Goal: Task Accomplishment & Management: Complete application form

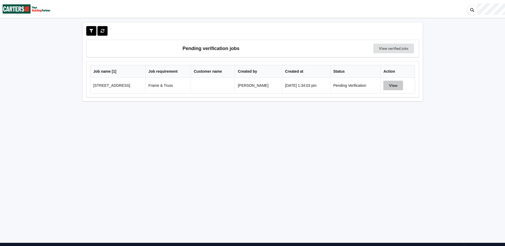
click at [394, 84] on button "View" at bounding box center [394, 86] width 20 height 10
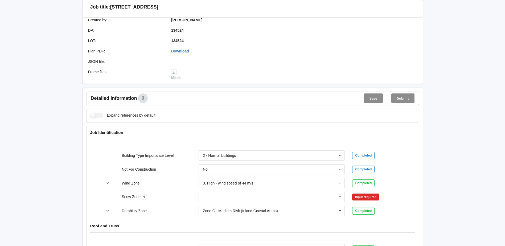
scroll to position [187, 0]
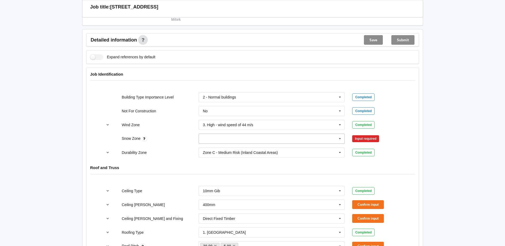
click at [340, 139] on icon at bounding box center [340, 139] width 8 height 10
click at [208, 148] on span "N0" at bounding box center [205, 149] width 5 height 4
click at [358, 137] on button "Confirm input" at bounding box center [368, 139] width 32 height 9
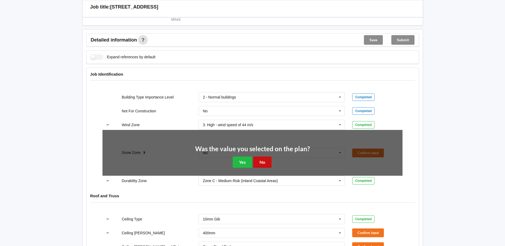
click at [264, 163] on button "No" at bounding box center [262, 162] width 18 height 11
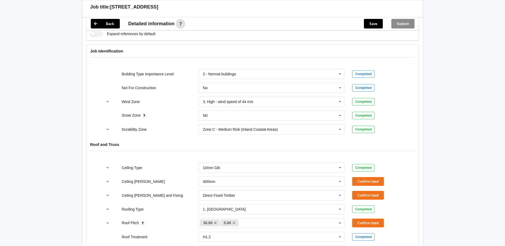
scroll to position [240, 0]
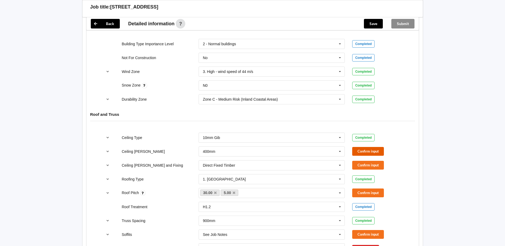
click at [371, 153] on button "Confirm input" at bounding box center [368, 151] width 32 height 9
click at [371, 164] on button "Confirm input" at bounding box center [368, 165] width 32 height 9
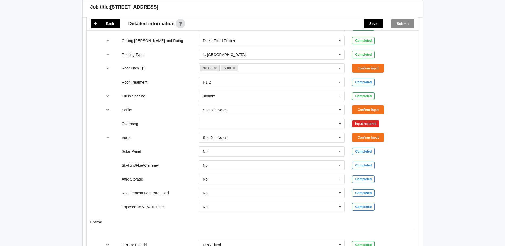
scroll to position [373, 0]
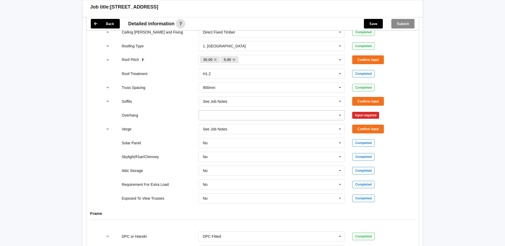
click at [339, 115] on icon at bounding box center [340, 116] width 8 height 10
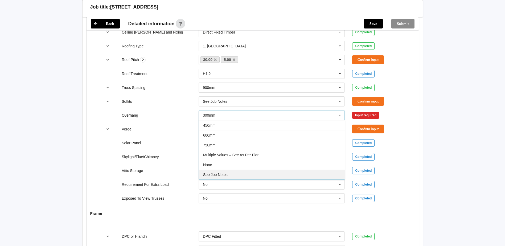
click at [229, 174] on div "See Job Notes" at bounding box center [272, 175] width 146 height 10
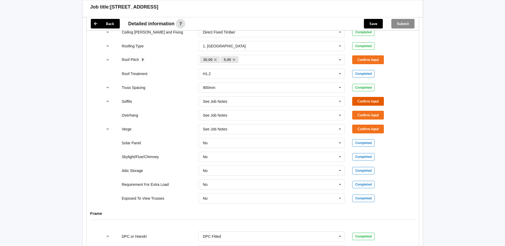
click at [375, 102] on button "Confirm input" at bounding box center [368, 101] width 32 height 9
click at [372, 117] on button "Confirm input" at bounding box center [368, 115] width 32 height 9
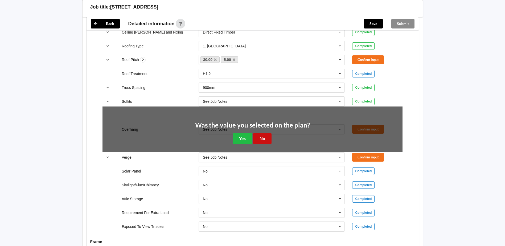
click at [266, 138] on button "No" at bounding box center [262, 138] width 18 height 11
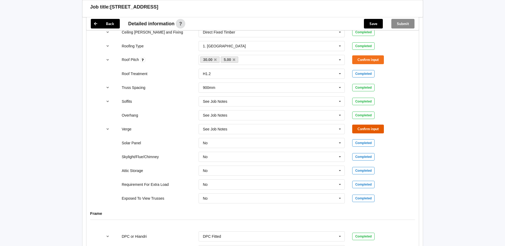
click at [364, 128] on button "Confirm input" at bounding box center [368, 129] width 32 height 9
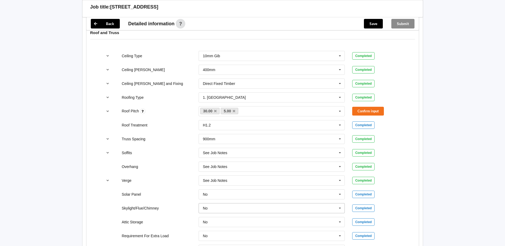
scroll to position [293, 0]
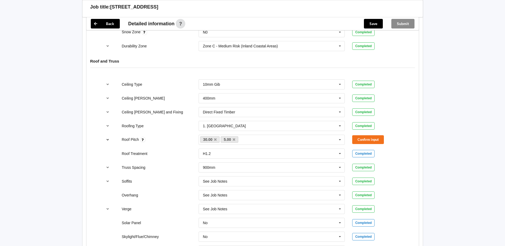
click at [106, 140] on icon "reference-toggle" at bounding box center [108, 139] width 5 height 3
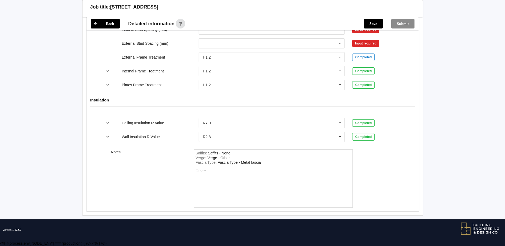
scroll to position [1332, 0]
click at [222, 34] on input "text" at bounding box center [272, 30] width 146 height 10
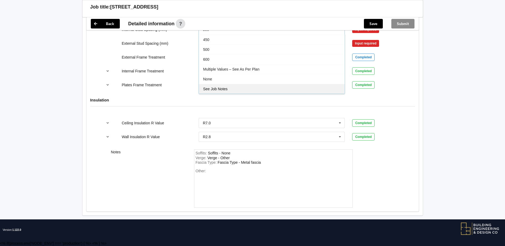
click at [229, 94] on div "See Job Notes" at bounding box center [272, 89] width 146 height 10
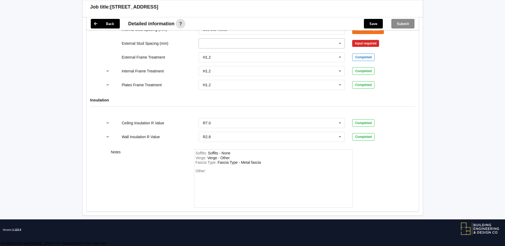
click at [232, 48] on input "text" at bounding box center [272, 44] width 146 height 10
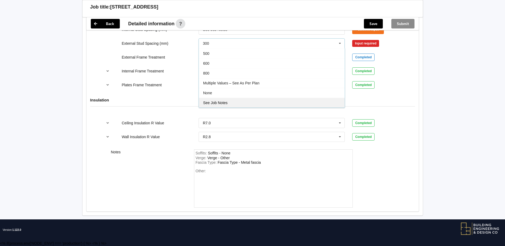
click at [228, 105] on span "See Job Notes" at bounding box center [215, 103] width 25 height 4
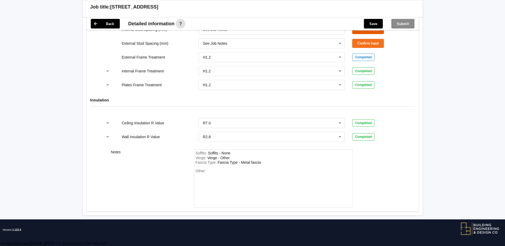
click at [362, 34] on button "Confirm input" at bounding box center [368, 29] width 32 height 9
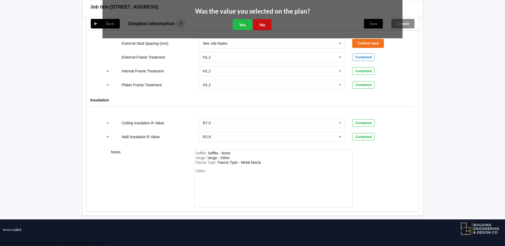
drag, startPoint x: 266, startPoint y: 173, endPoint x: 355, endPoint y: 168, distance: 89.1
click at [273, 30] on div "Was the value you selected on the plan? Yes No" at bounding box center [252, 19] width 115 height 22
click at [265, 30] on button "No" at bounding box center [262, 24] width 18 height 11
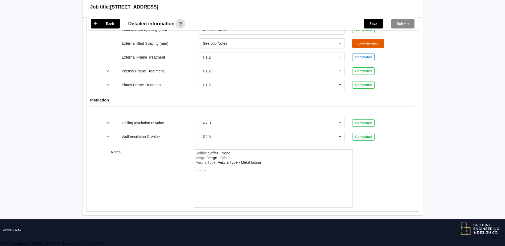
click at [367, 48] on button "Confirm input" at bounding box center [368, 43] width 32 height 9
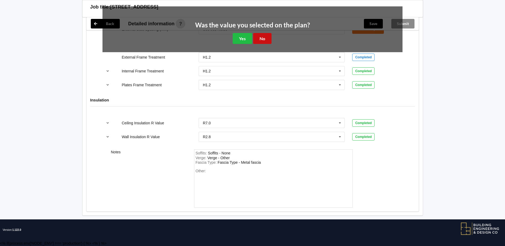
click at [265, 44] on button "No" at bounding box center [262, 38] width 18 height 11
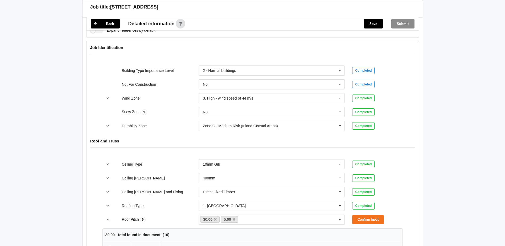
scroll to position [240, 0]
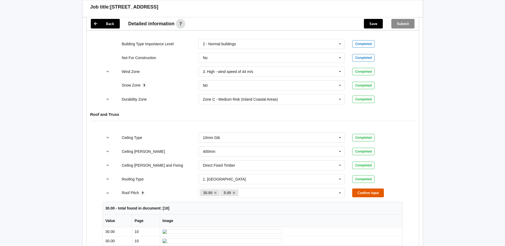
click at [366, 190] on button "Confirm input" at bounding box center [368, 193] width 32 height 9
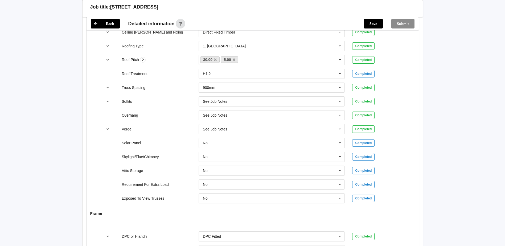
scroll to position [608, 0]
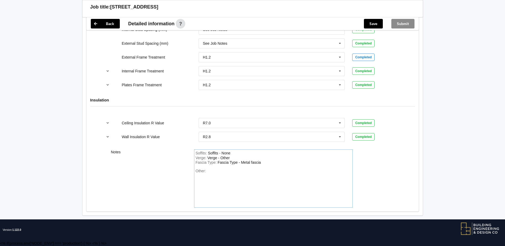
click at [217, 174] on div "Other:" at bounding box center [274, 187] width 156 height 37
click at [371, 25] on button "Save" at bounding box center [373, 24] width 19 height 10
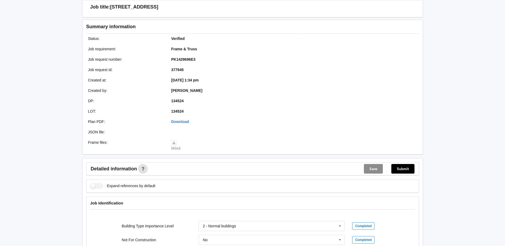
scroll to position [0, 0]
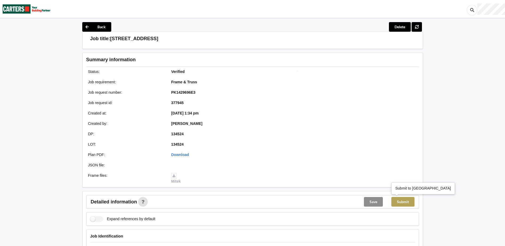
click at [405, 201] on button "Submit" at bounding box center [403, 202] width 23 height 10
